Goal: Task Accomplishment & Management: Complete application form

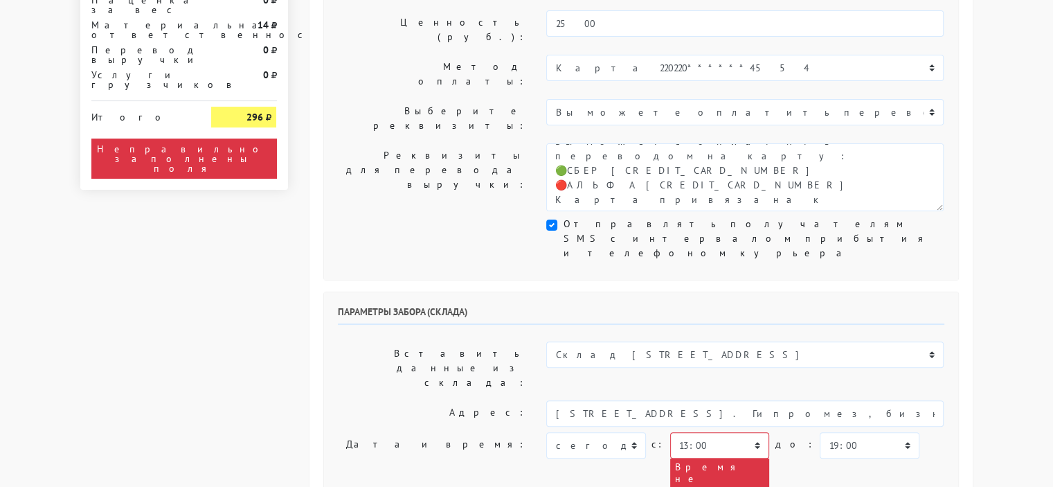
scroll to position [346, 0]
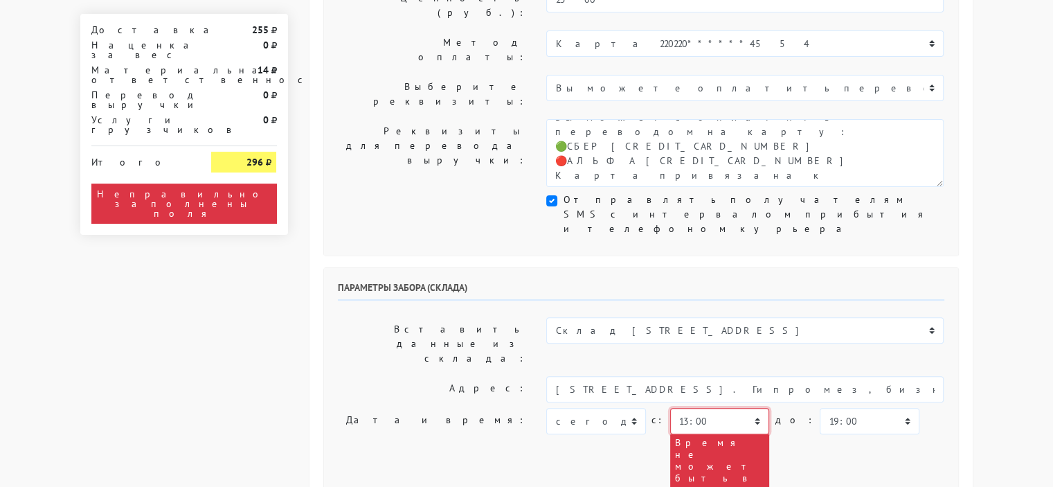
click at [721, 408] on select "00:00 00:30 01:00 01:30 02:00 02:30 03:00 03:30 04:00 04:30 05:00 05:30 06:00 0…" at bounding box center [719, 421] width 99 height 26
click at [611, 268] on div "Параметры забора (склада) Вставить данные из склада: [STREET_ADDRESS] Адрес: [S…" at bounding box center [641, 479] width 634 height 423
click at [751, 408] on select "00:00 00:30 01:00 01:30 02:00 02:30 03:00 03:30 04:00 04:30 05:00 05:30 06:00 0…" at bounding box center [719, 421] width 99 height 26
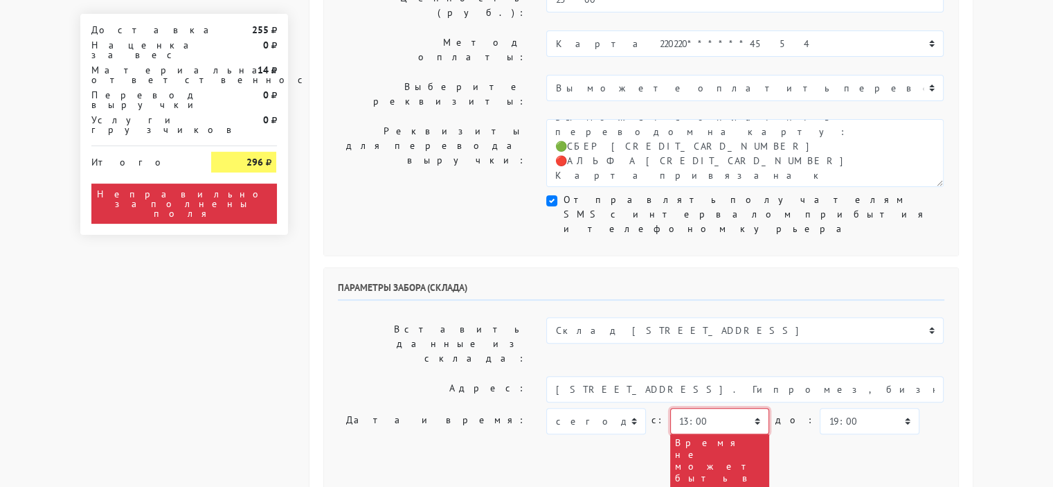
select select "16:30"
click at [670, 408] on select "00:00 00:30 01:00 01:30 02:00 02:30 03:00 03:30 04:00 04:30 05:00 05:30 06:00 0…" at bounding box center [719, 421] width 99 height 26
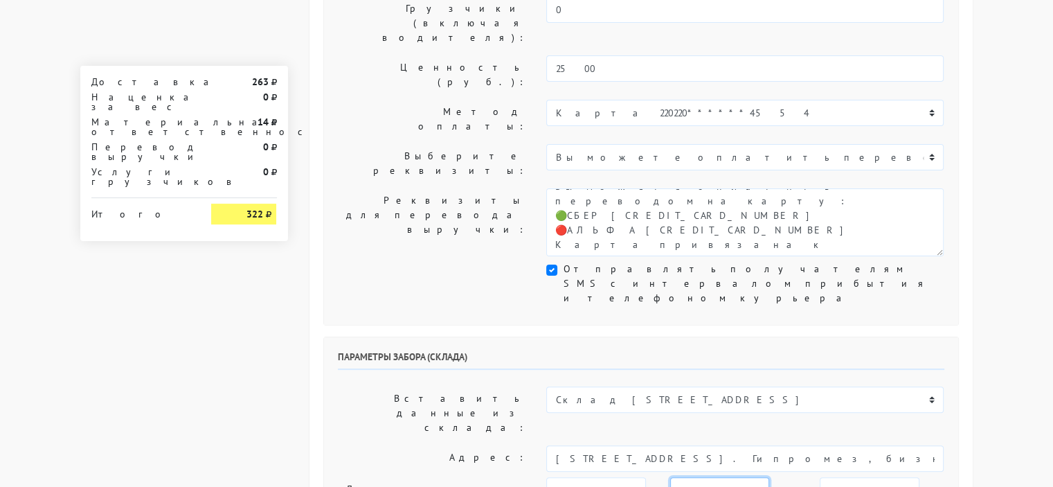
scroll to position [277, 0]
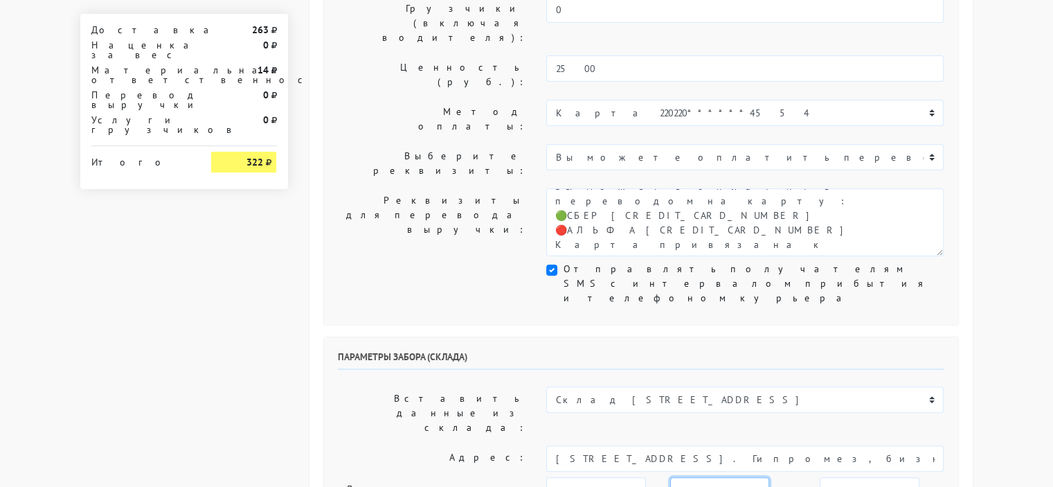
click at [751, 477] on select "00:00 00:30 01:00 01:30 02:00 02:30 03:00 03:30 04:00 04:30 05:00 05:30 06:00 0…" at bounding box center [719, 490] width 99 height 26
click at [704, 477] on select "00:00 00:30 01:00 01:30 02:00 02:30 03:00 03:30 04:00 04:30 05:00 05:30 06:00 0…" at bounding box center [719, 490] width 99 height 26
click at [752, 477] on select "00:00 00:30 01:00 01:30 02:00 02:30 03:00 03:30 04:00 04:30 05:00 05:30 06:00 0…" at bounding box center [719, 490] width 99 height 26
click at [706, 477] on select "00:00 00:30 01:00 01:30 02:00 02:30 03:00 03:30 04:00 04:30 05:00 05:30 06:00 0…" at bounding box center [719, 490] width 99 height 26
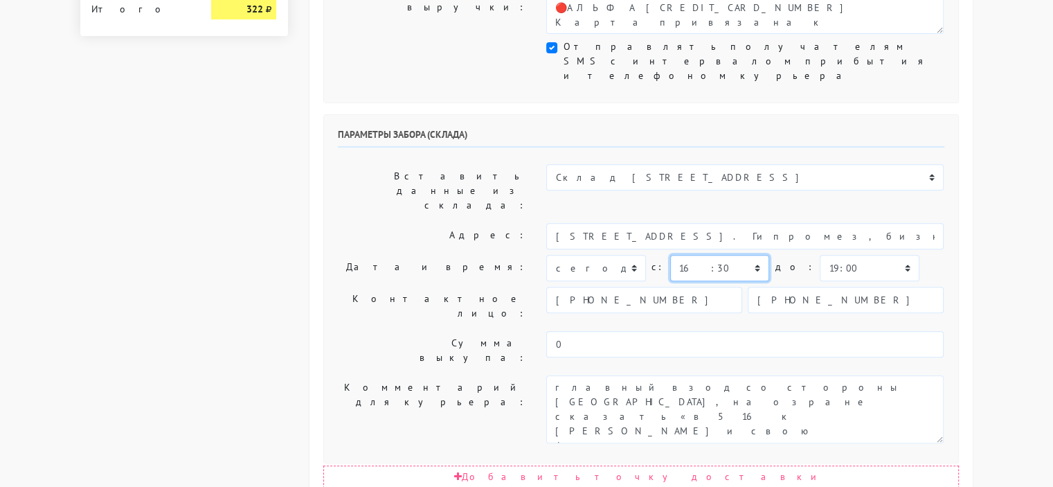
scroll to position [485, 0]
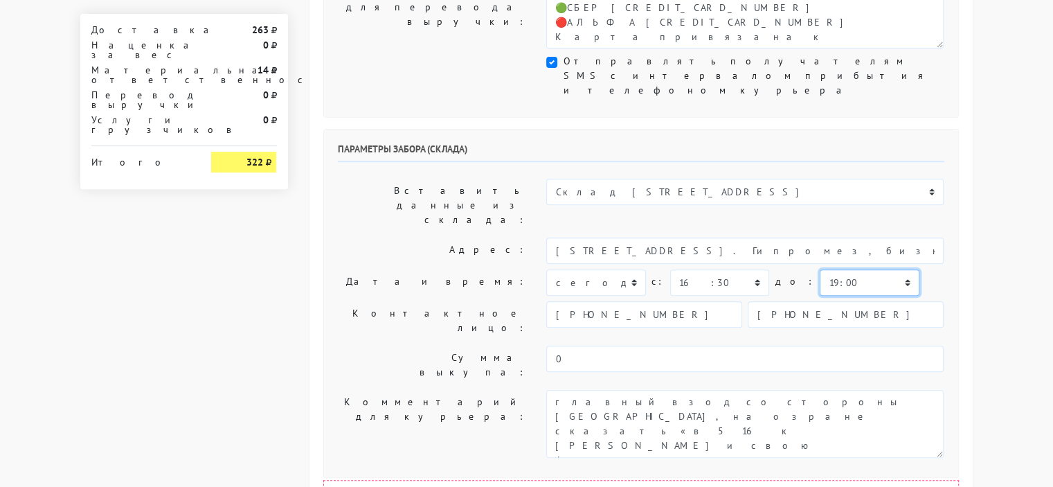
click at [832, 269] on select "00:00 00:30 01:00 01:30 02:00 02:30 03:00 03:30 04:00 04:30 05:00 05:30 06:00 0…" at bounding box center [869, 282] width 99 height 26
click at [820, 269] on select "00:00 00:30 01:00 01:30 02:00 02:30 03:00 03:30 04:00 04:30 05:00 05:30 06:00 0…" at bounding box center [869, 282] width 99 height 26
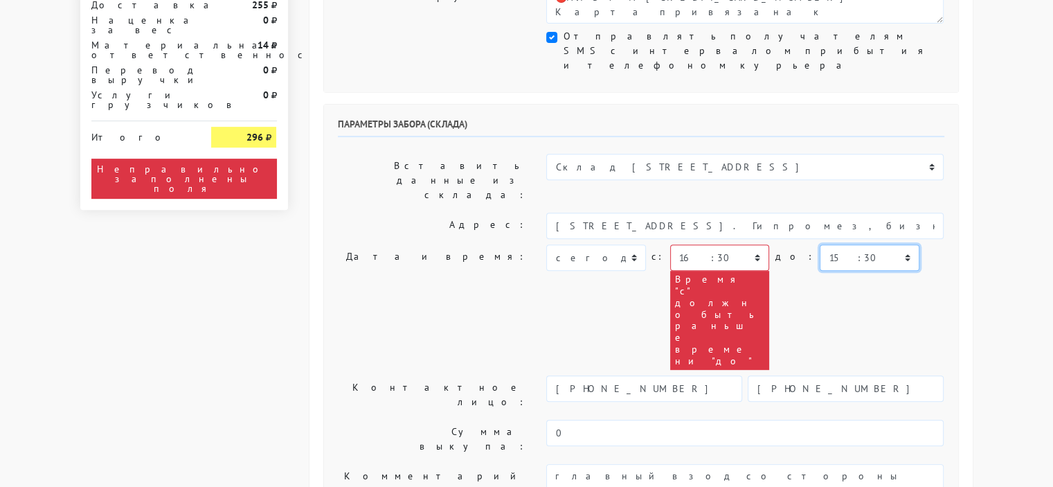
scroll to position [554, 0]
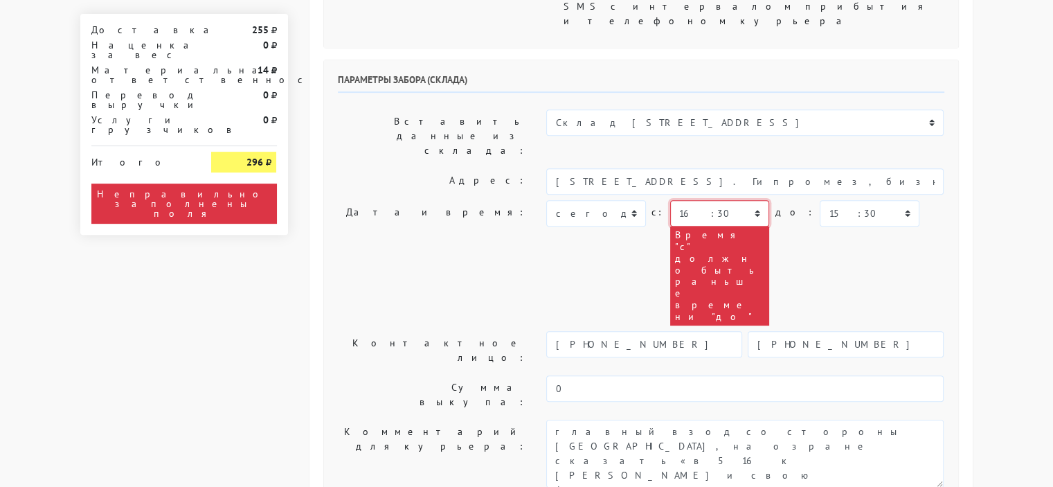
drag, startPoint x: 706, startPoint y: 51, endPoint x: 699, endPoint y: 62, distance: 13.1
click at [706, 200] on select "00:00 00:30 01:00 01:30 02:00 02:30 03:00 03:30 04:00 04:30 05:00 05:30 06:00 0…" at bounding box center [719, 213] width 99 height 26
click at [670, 200] on select "00:00 00:30 01:00 01:30 02:00 02:30 03:00 03:30 04:00 04:30 05:00 05:30 06:00 0…" at bounding box center [719, 213] width 99 height 26
click at [829, 200] on select "00:00 00:30 01:00 01:30 02:00 02:30 03:00 03:30 04:00 04:30 05:00 05:30 06:00 0…" at bounding box center [869, 213] width 99 height 26
select select "16:30"
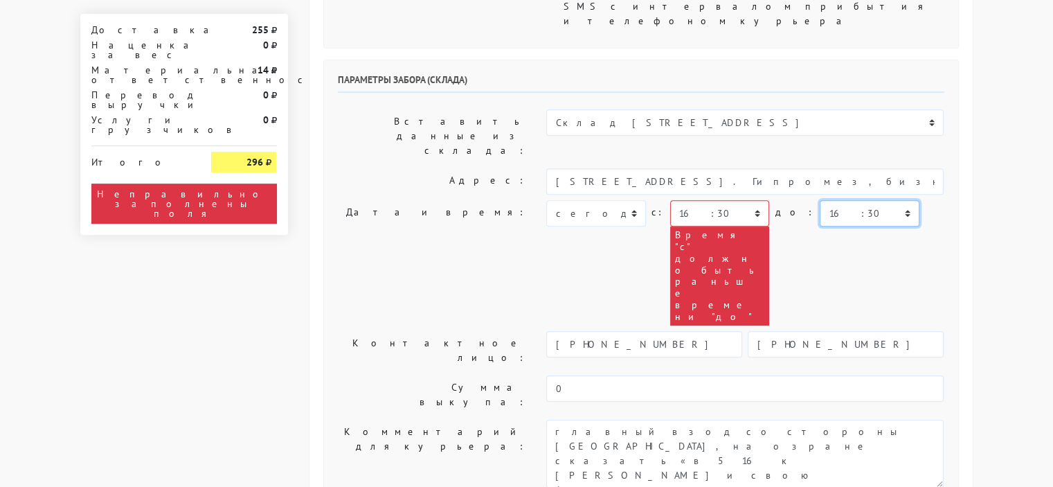
click at [820, 200] on select "00:00 00:30 01:00 01:30 02:00 02:30 03:00 03:30 04:00 04:30 05:00 05:30 06:00 0…" at bounding box center [869, 213] width 99 height 26
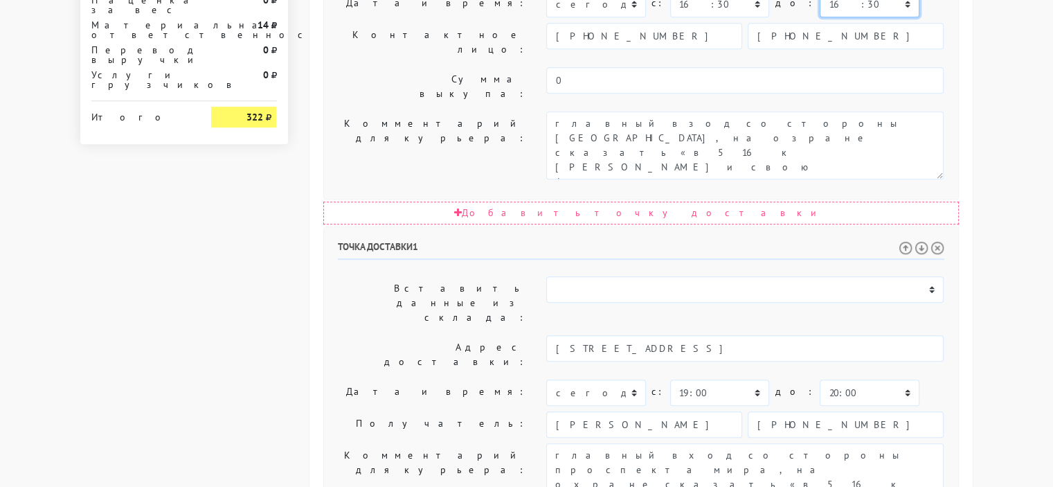
scroll to position [787, 0]
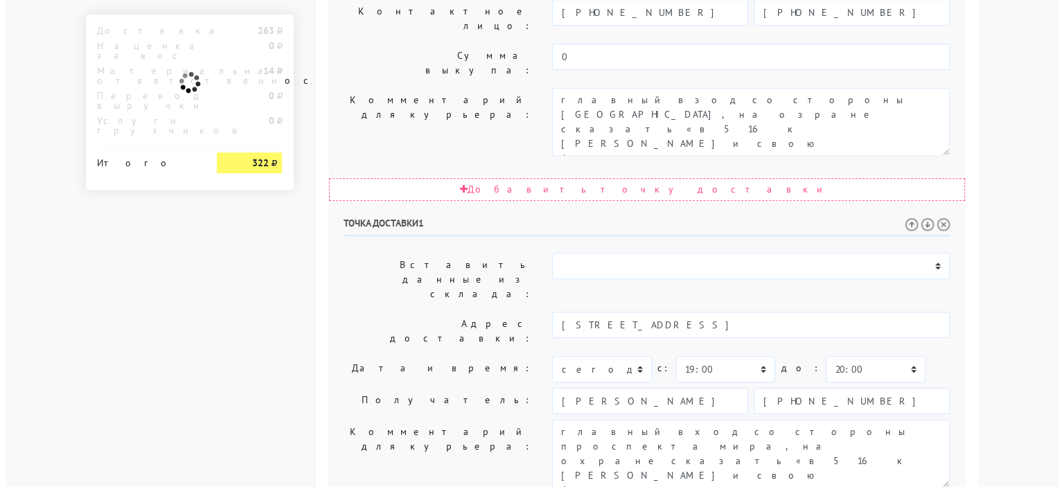
scroll to position [0, 0]
